Goal: Find specific page/section: Find specific page/section

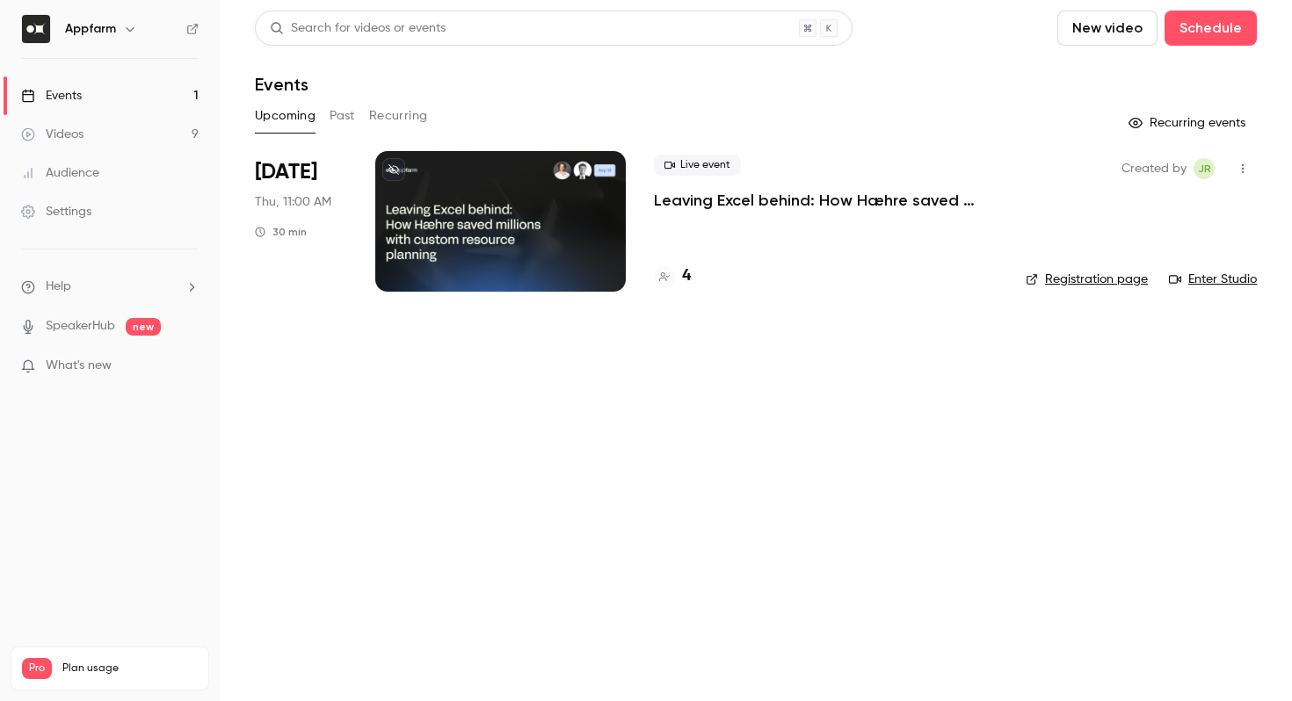
click at [346, 112] on button "Past" at bounding box center [342, 116] width 25 height 28
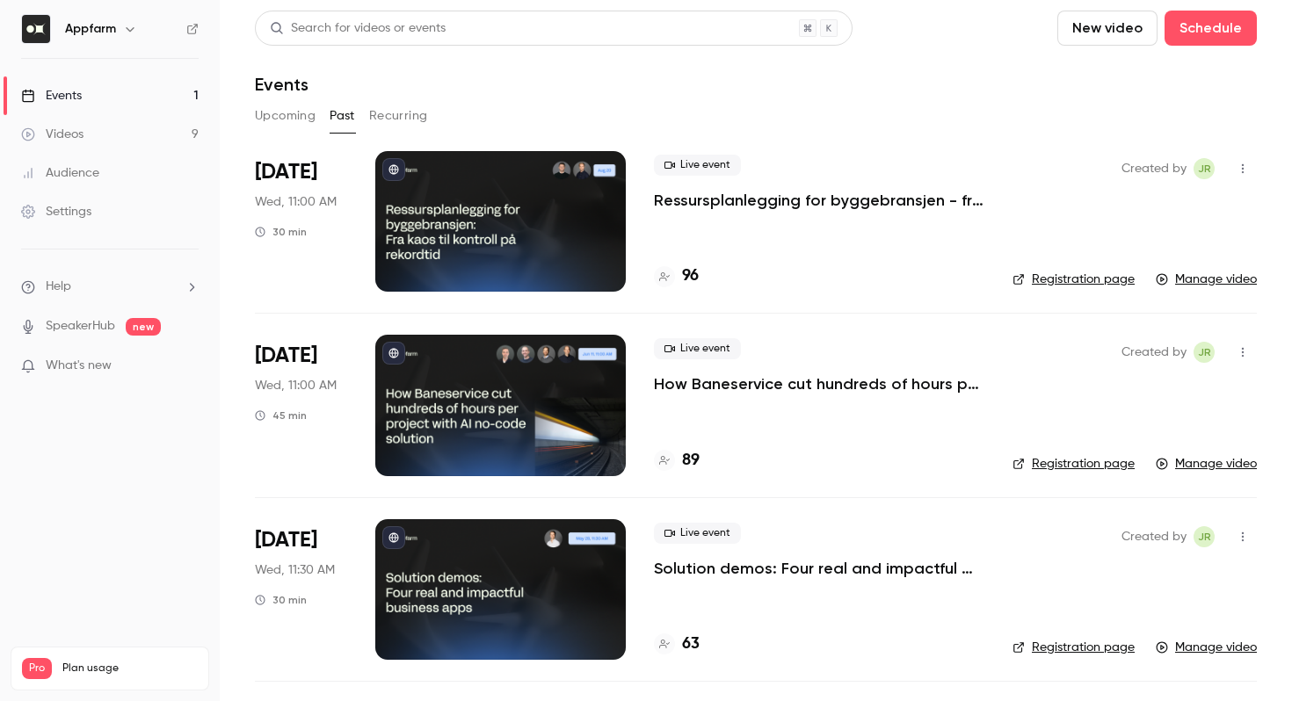
click at [697, 275] on h4 "96" at bounding box center [690, 277] width 17 height 24
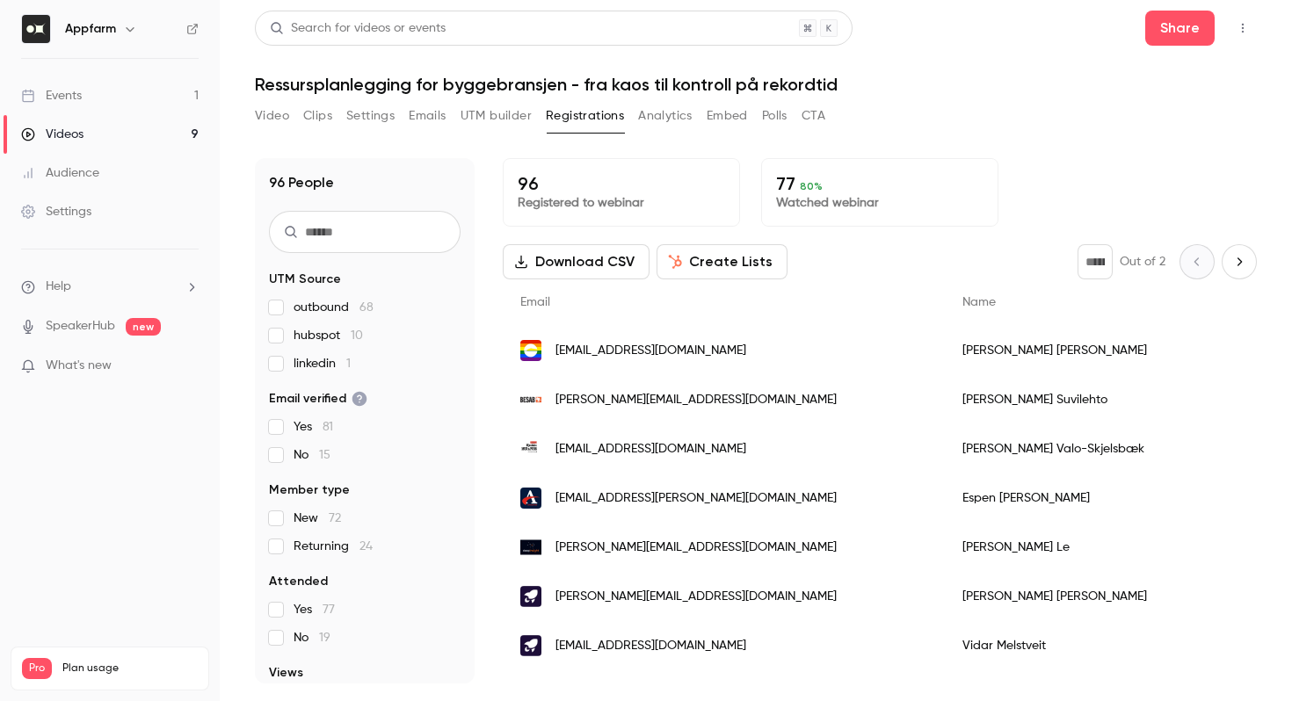
click at [334, 227] on input "text" at bounding box center [365, 232] width 192 height 42
type input "***"
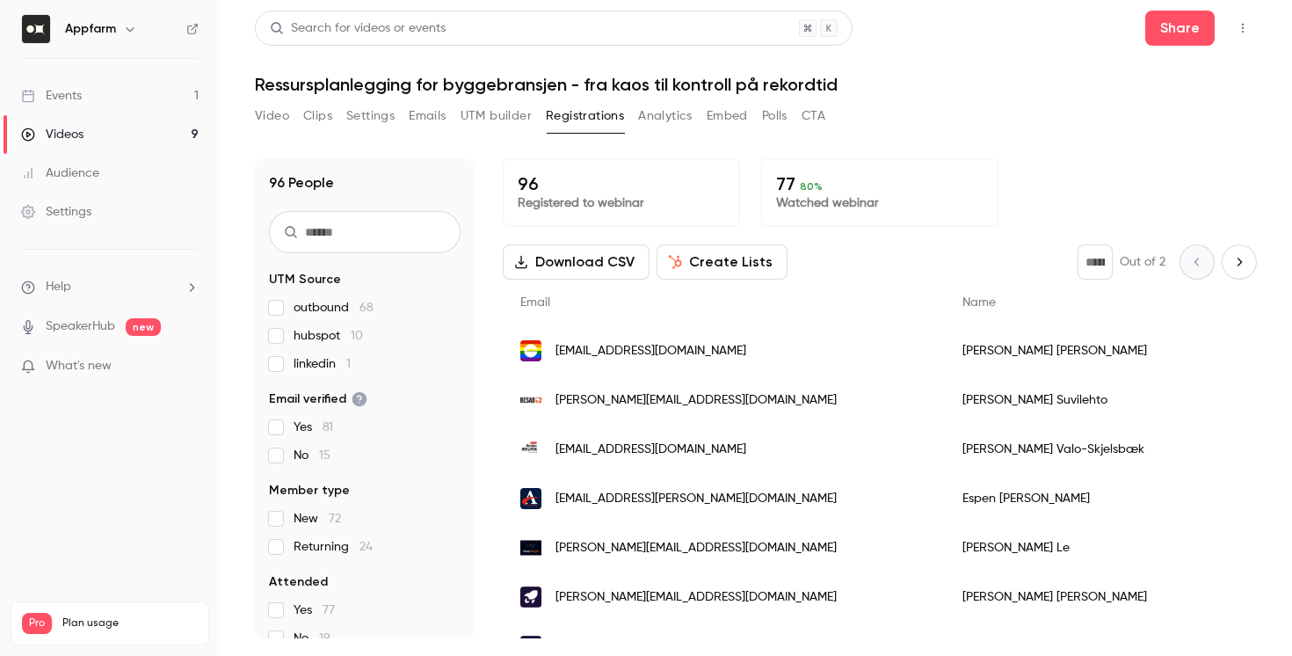
click at [670, 121] on button "Analytics" at bounding box center [665, 116] width 54 height 28
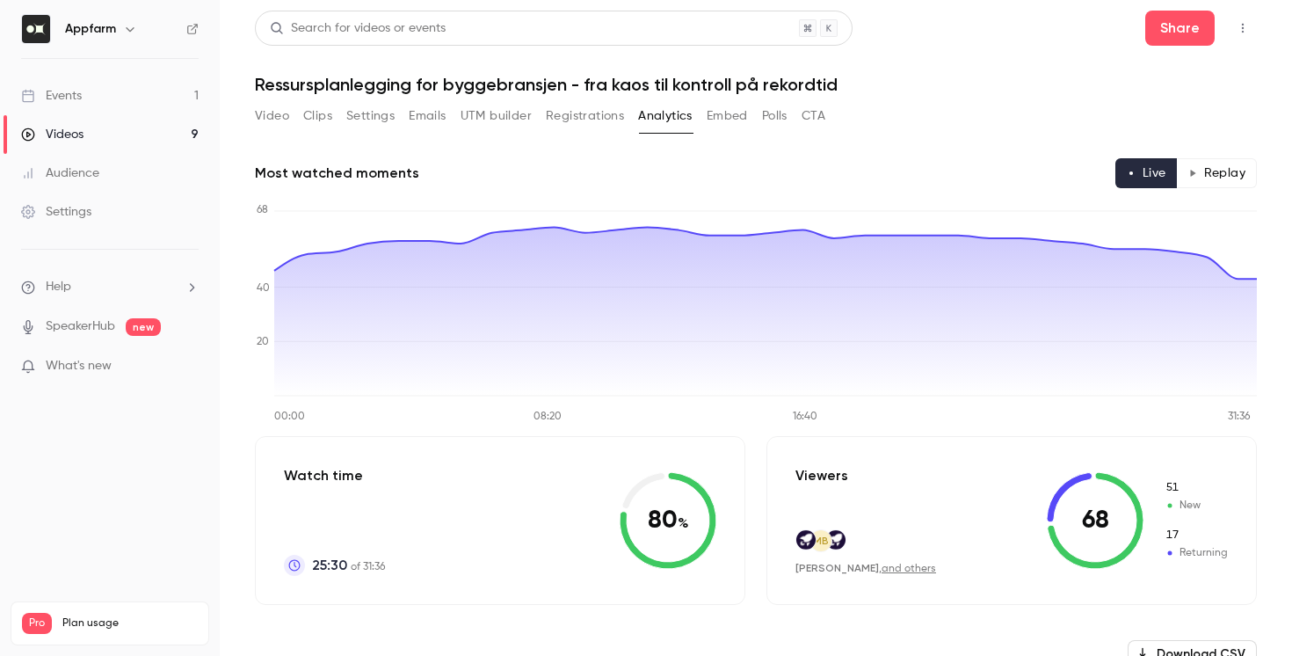
click at [141, 101] on link "Events 1" at bounding box center [110, 95] width 220 height 39
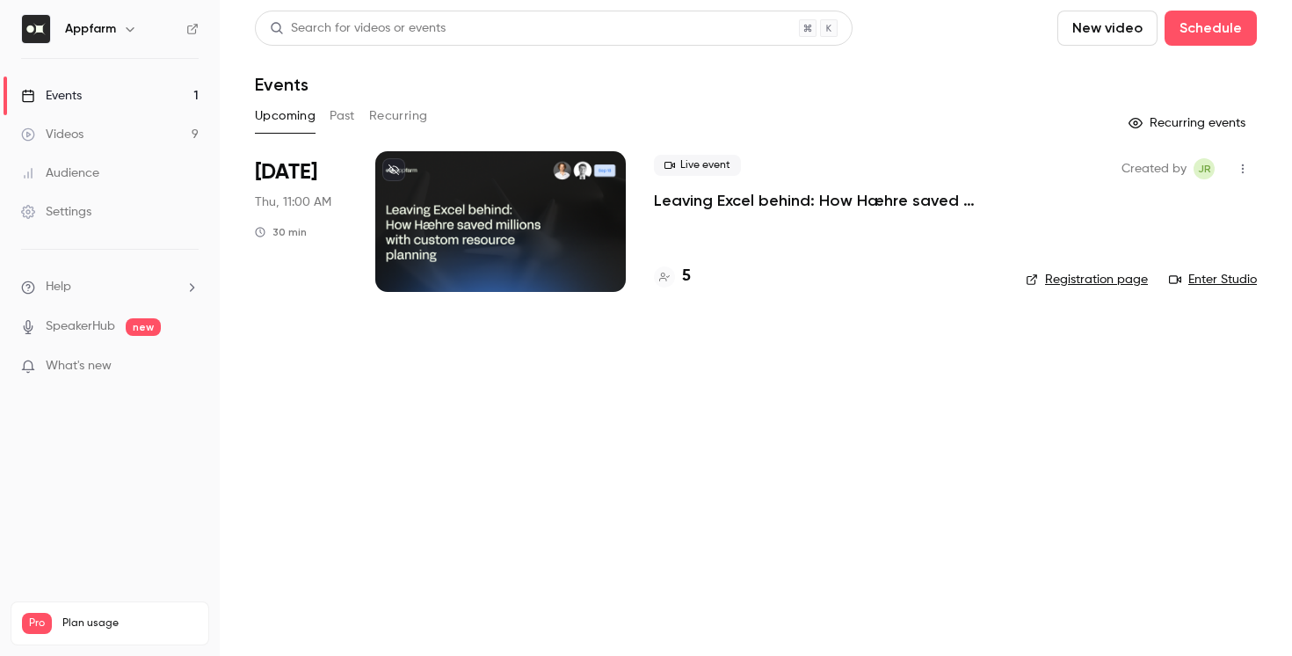
click at [693, 275] on div "5" at bounding box center [826, 277] width 344 height 24
click at [678, 278] on div "5" at bounding box center [672, 277] width 37 height 24
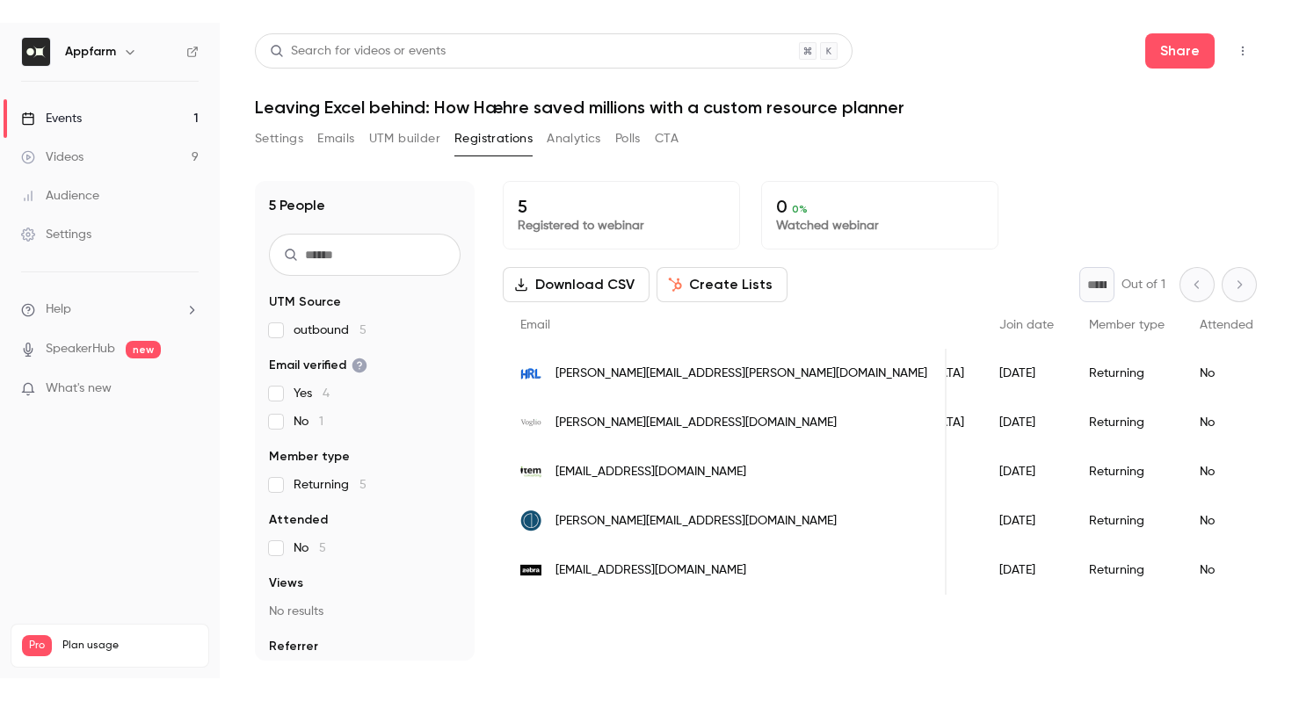
scroll to position [0, 272]
